Goal: Task Accomplishment & Management: Manage account settings

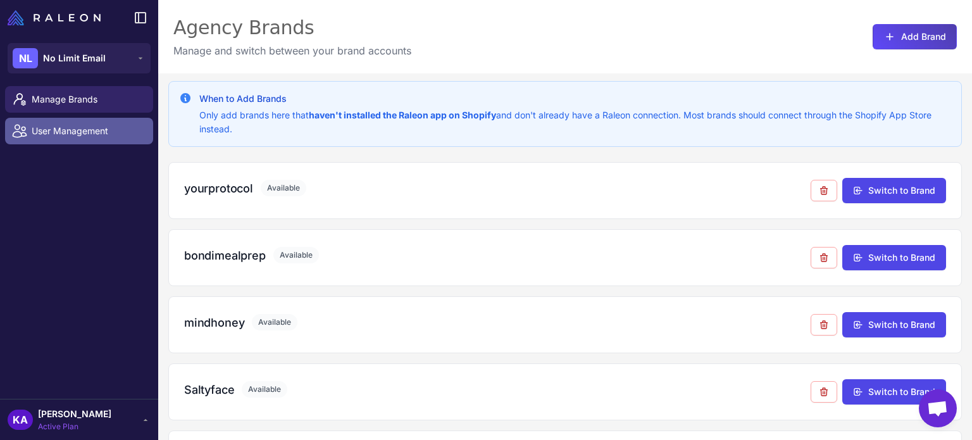
click at [47, 135] on span "User Management" at bounding box center [87, 131] width 111 height 14
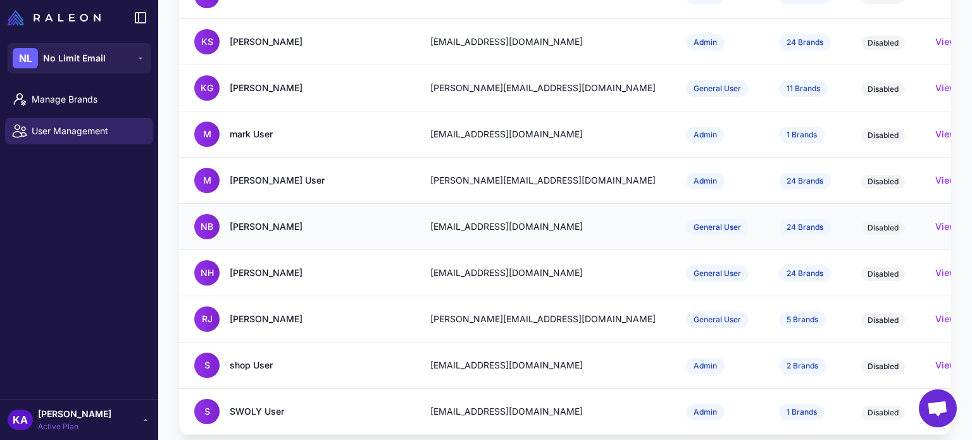
scroll to position [598, 0]
click at [253, 219] on div "[PERSON_NAME]" at bounding box center [266, 226] width 73 height 14
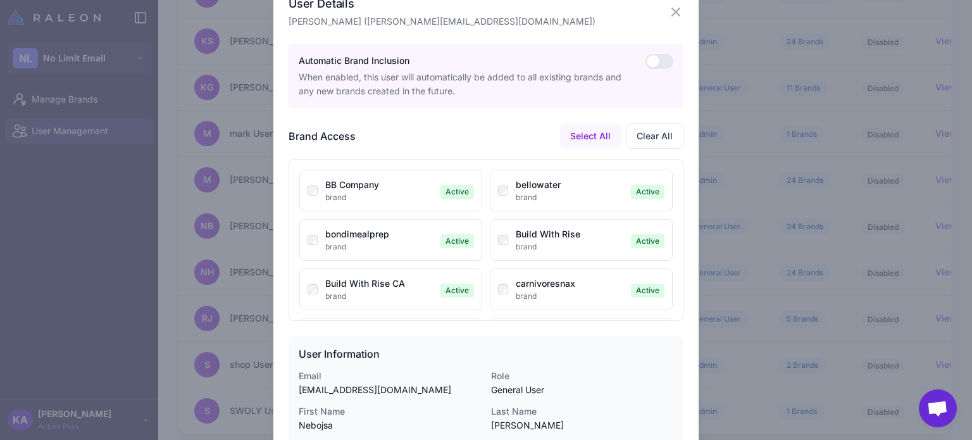
scroll to position [0, 0]
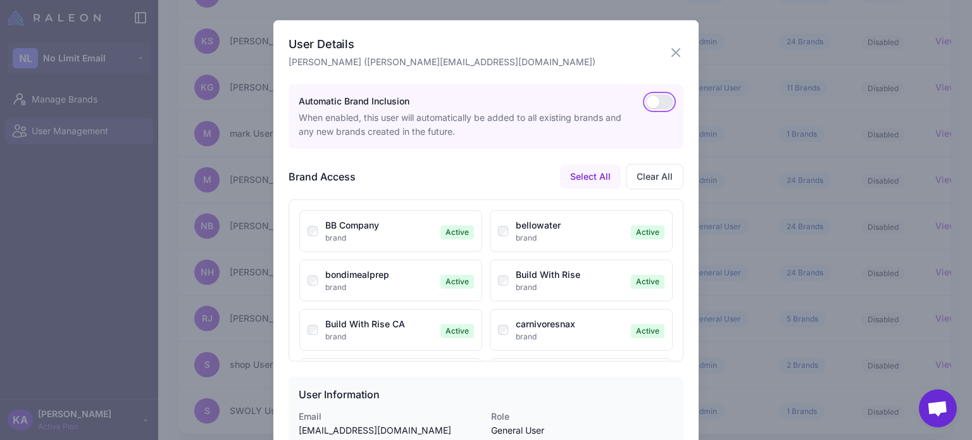
click at [647, 103] on button "button" at bounding box center [660, 101] width 28 height 15
click at [651, 101] on button "button" at bounding box center [660, 101] width 28 height 15
click at [657, 103] on button "button" at bounding box center [660, 101] width 28 height 15
click at [658, 103] on button "button" at bounding box center [660, 101] width 28 height 15
click at [647, 101] on button "button" at bounding box center [660, 101] width 28 height 15
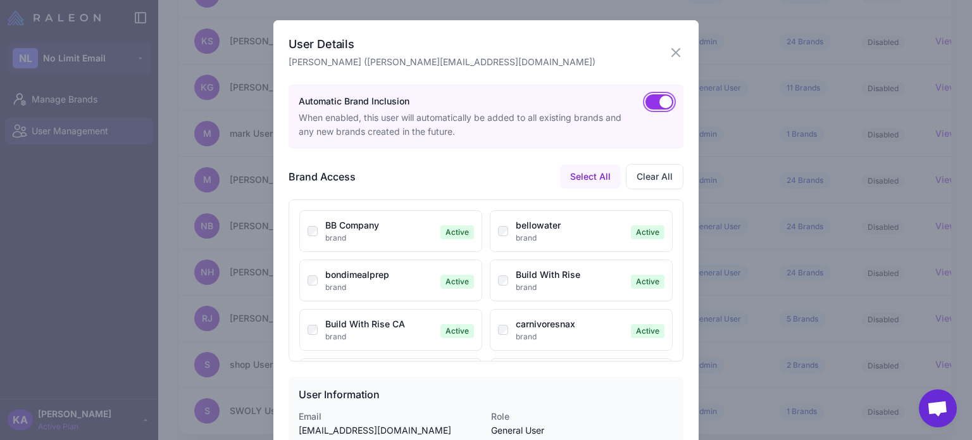
click at [647, 101] on button "button" at bounding box center [660, 101] width 28 height 15
click at [649, 101] on button "button" at bounding box center [660, 101] width 28 height 15
click at [672, 49] on icon "button" at bounding box center [675, 52] width 15 height 15
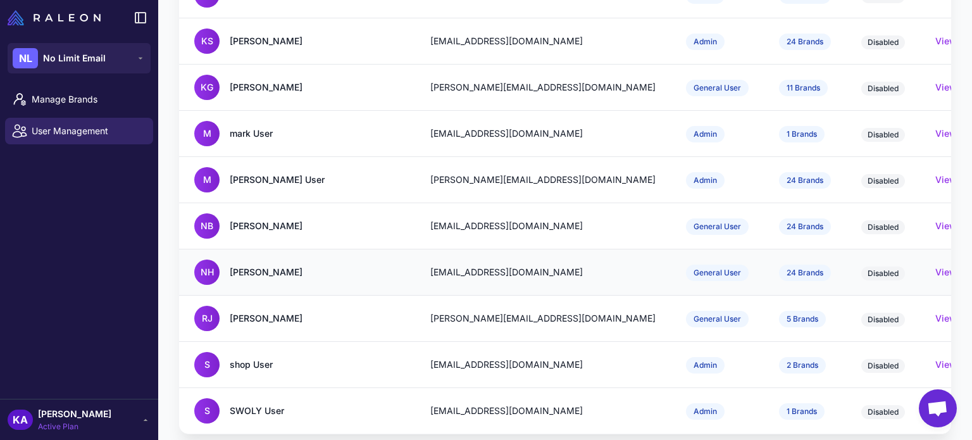
click at [275, 265] on div "[PERSON_NAME]" at bounding box center [266, 272] width 73 height 14
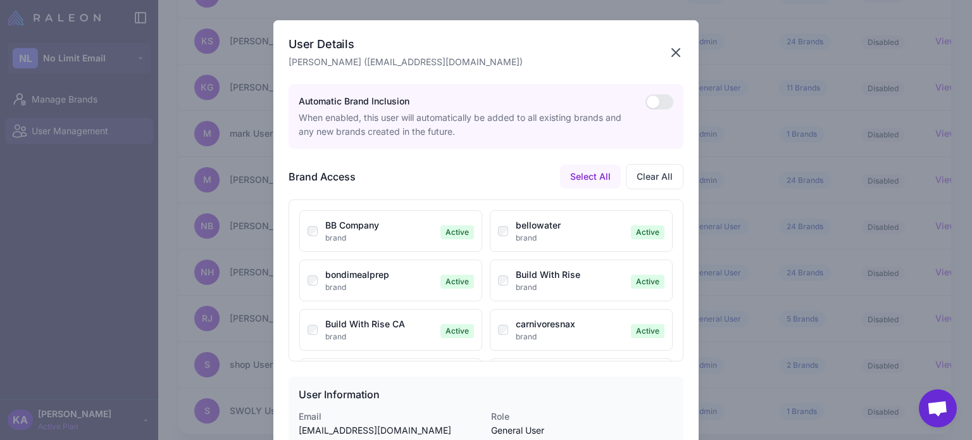
click at [671, 56] on icon "button" at bounding box center [675, 52] width 15 height 15
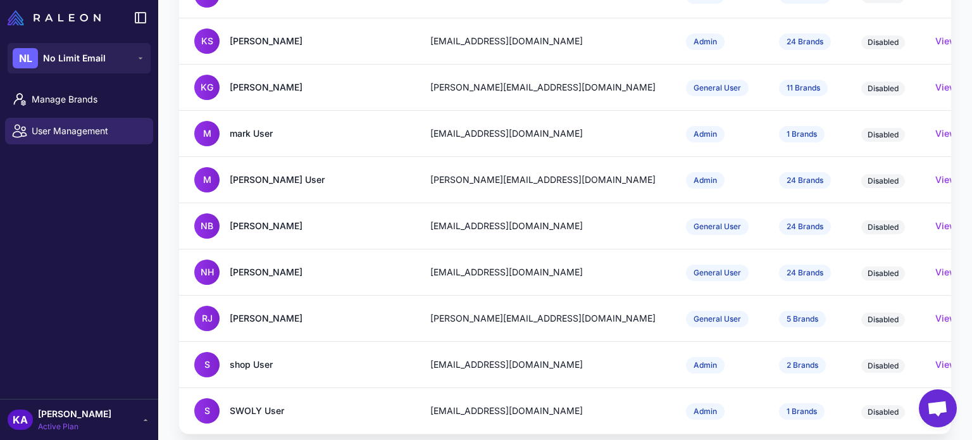
click at [72, 203] on div "Manage Brands User Management" at bounding box center [79, 240] width 158 height 318
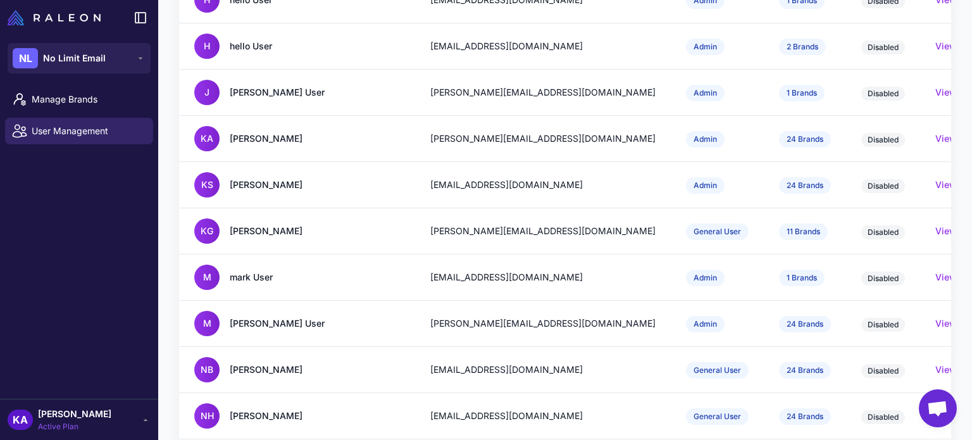
scroll to position [345, 0]
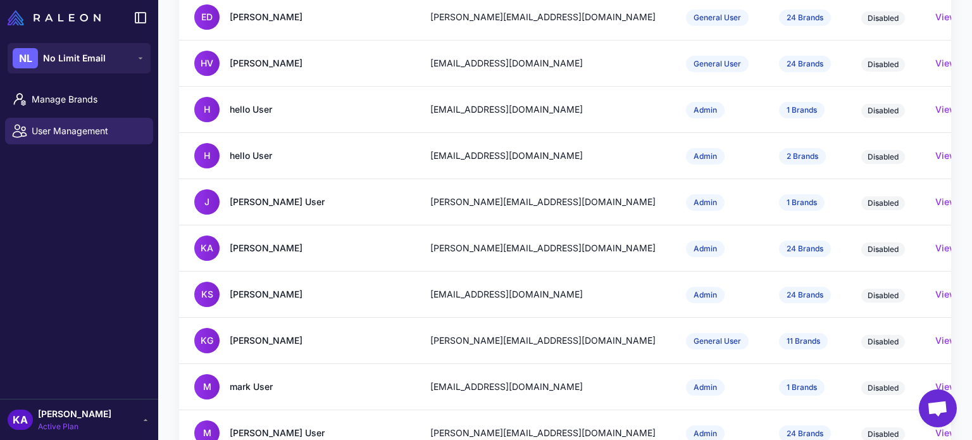
click at [48, 223] on div "Manage Brands User Management" at bounding box center [79, 240] width 158 height 318
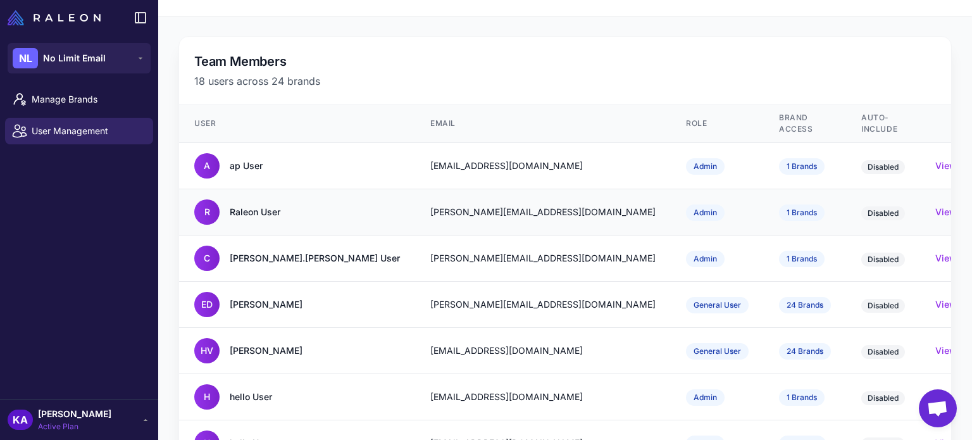
scroll to position [0, 0]
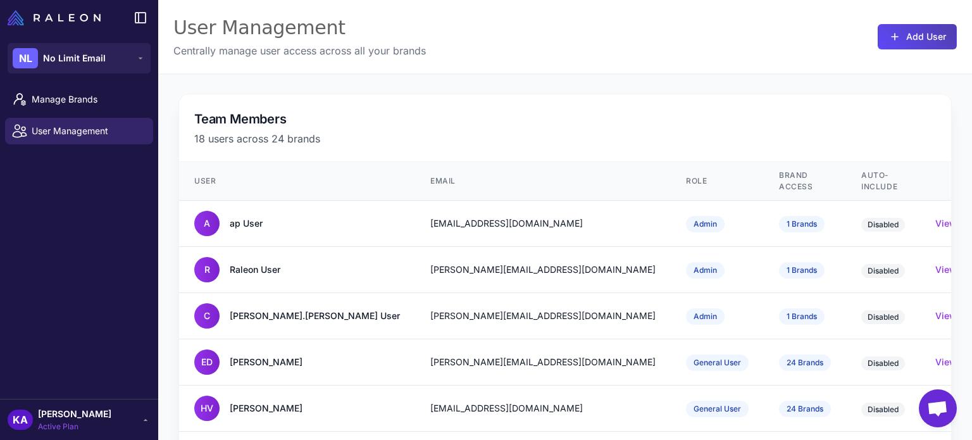
click at [571, 27] on div "User Management Centrally manage user access across all your brands Add User" at bounding box center [565, 36] width 814 height 73
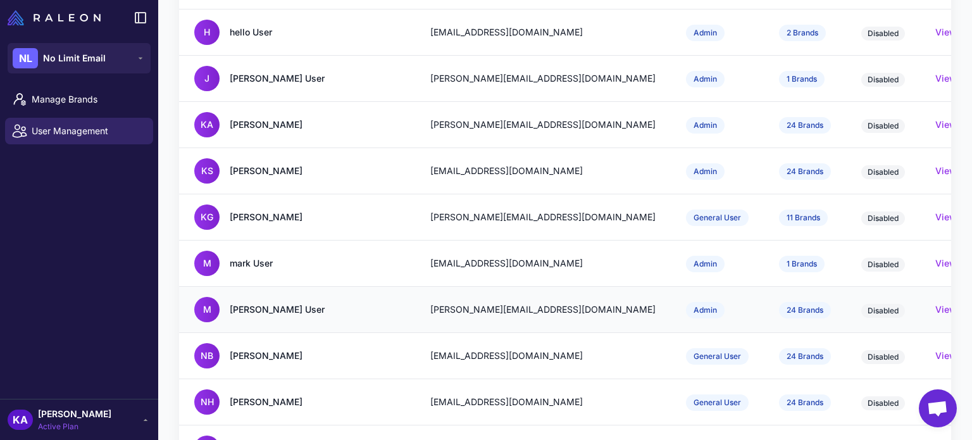
scroll to position [472, 0]
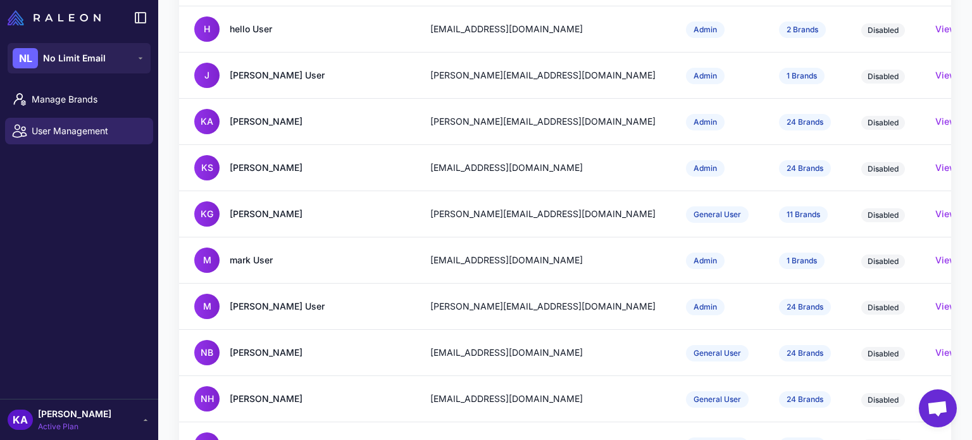
click at [30, 284] on div "Manage Brands User Management" at bounding box center [79, 240] width 158 height 318
